Goal: Task Accomplishment & Management: Manage account settings

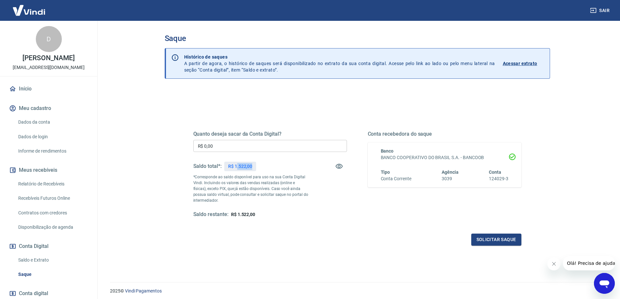
drag, startPoint x: 237, startPoint y: 167, endPoint x: 262, endPoint y: 166, distance: 25.7
click at [262, 166] on div "Saldo total*: R$ 1.522,00" at bounding box center [270, 167] width 154 height 16
drag, startPoint x: 235, startPoint y: 164, endPoint x: 263, endPoint y: 164, distance: 28.3
click at [263, 164] on div "Saldo total*: R$ 1.522,00" at bounding box center [270, 167] width 154 height 16
click at [242, 166] on p "R$ 1.522,00" at bounding box center [240, 166] width 24 height 7
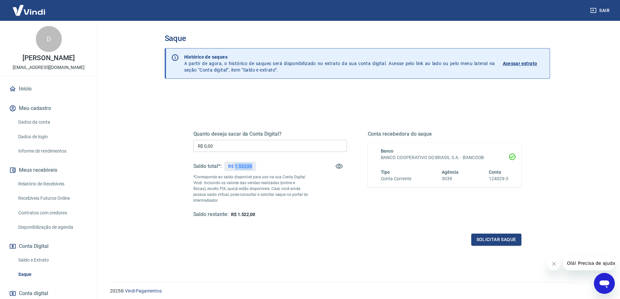
click at [242, 166] on p "R$ 1.522,00" at bounding box center [240, 166] width 24 height 7
click at [245, 169] on p "R$ 1.522,00" at bounding box center [240, 166] width 24 height 7
click at [250, 143] on input "R$ 0,00" at bounding box center [270, 146] width 154 height 12
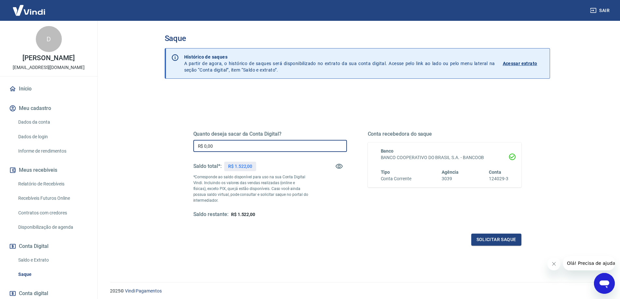
click at [250, 143] on input "R$ 0,00" at bounding box center [270, 146] width 154 height 12
click at [262, 173] on div "Saldo total*: R$ 1.522,00" at bounding box center [270, 167] width 154 height 16
click at [223, 141] on input "R$ 0,00" at bounding box center [270, 146] width 154 height 12
click at [246, 146] on input "R$ 0,00" at bounding box center [270, 146] width 154 height 12
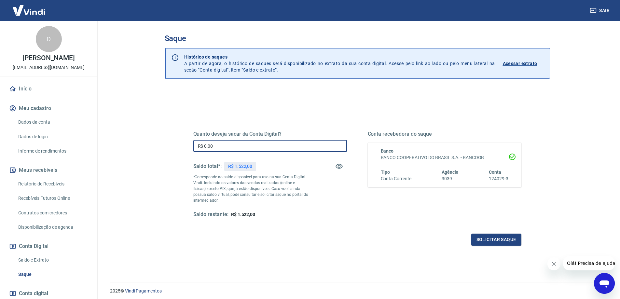
click at [246, 146] on input "R$ 0,00" at bounding box center [270, 146] width 154 height 12
click at [245, 169] on p "R$ 1.522,00" at bounding box center [240, 166] width 24 height 7
click at [225, 154] on div "Quanto deseja sacar da Conta Digital? R$ 0,00 ​ Saldo total*: R$ 1.522,00 *Corr…" at bounding box center [270, 174] width 154 height 87
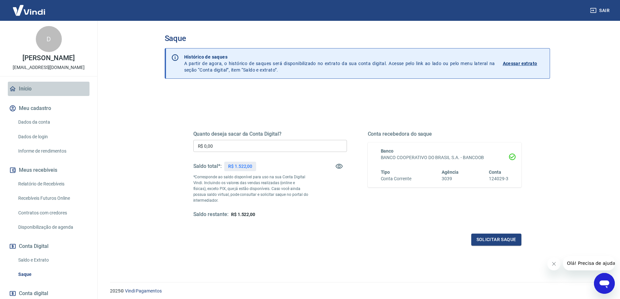
click at [56, 85] on link "Início" at bounding box center [49, 89] width 82 height 14
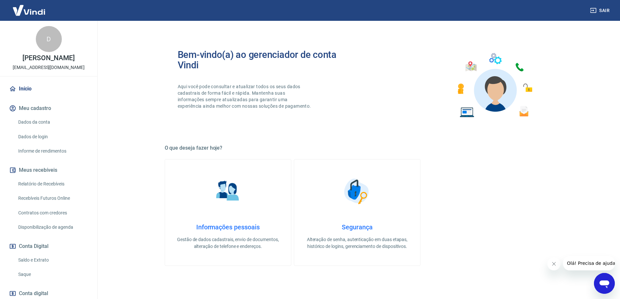
click at [33, 14] on img at bounding box center [29, 10] width 42 height 20
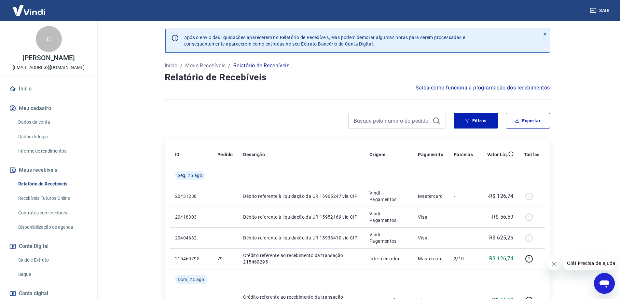
scroll to position [33, 0]
